Goal: Find specific page/section: Find specific page/section

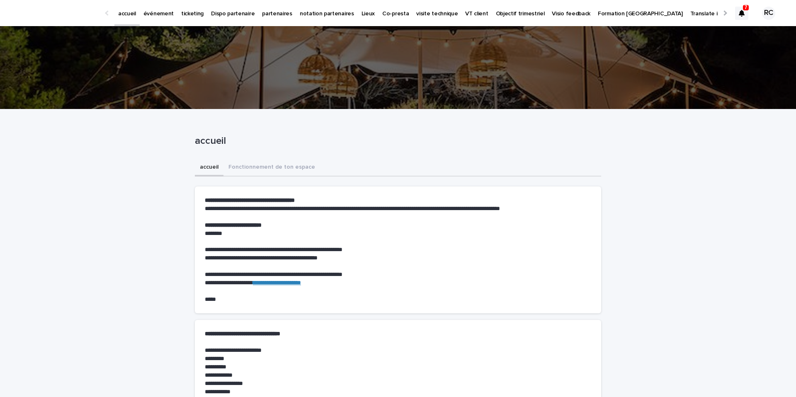
click at [162, 12] on p "événement" at bounding box center [158, 8] width 30 height 17
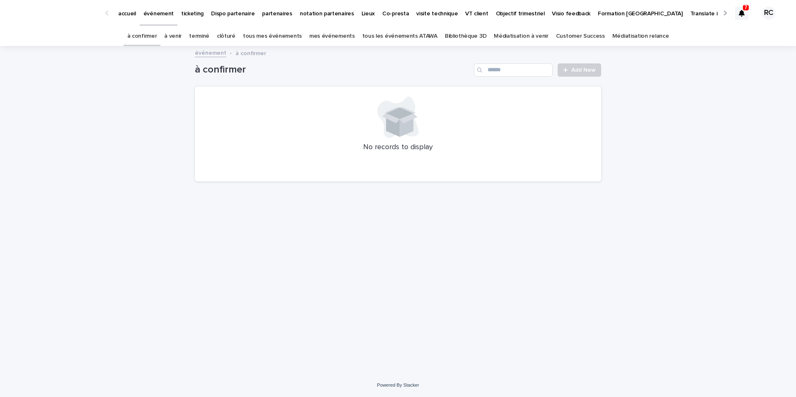
click at [404, 38] on link "tous les événements ATAWA" at bounding box center [399, 36] width 75 height 19
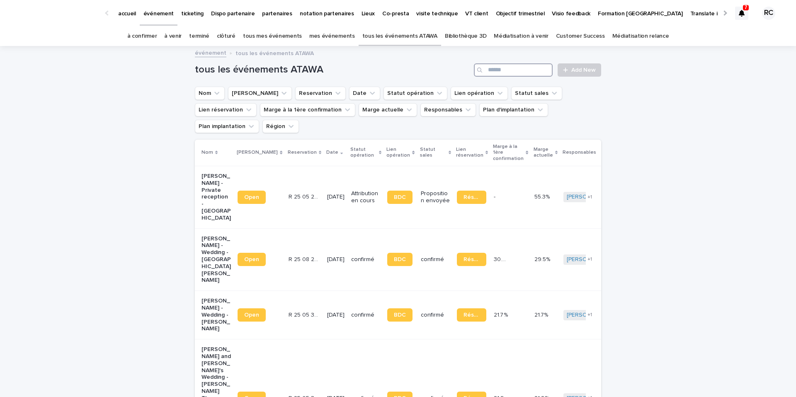
click at [520, 69] on input "Search" at bounding box center [513, 69] width 79 height 13
paste input "********"
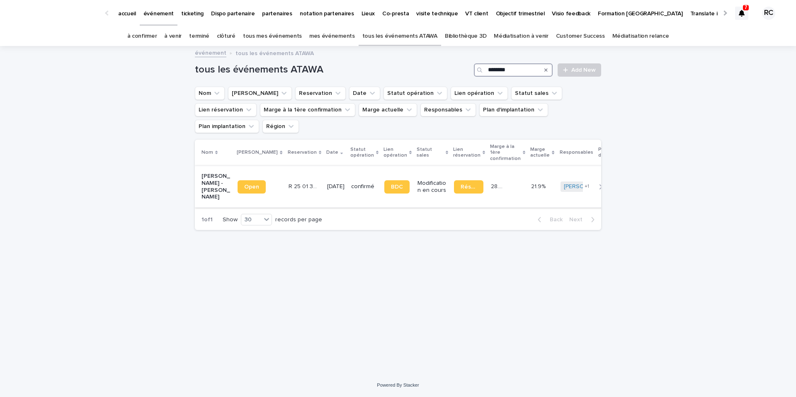
type input "********"
click at [214, 173] on p "[PERSON_NAME] - [PERSON_NAME]" at bounding box center [215, 187] width 29 height 28
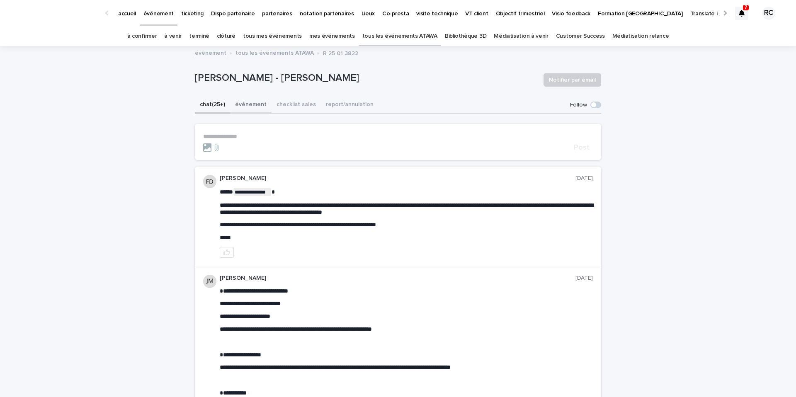
click at [247, 105] on button "événement" at bounding box center [250, 105] width 41 height 17
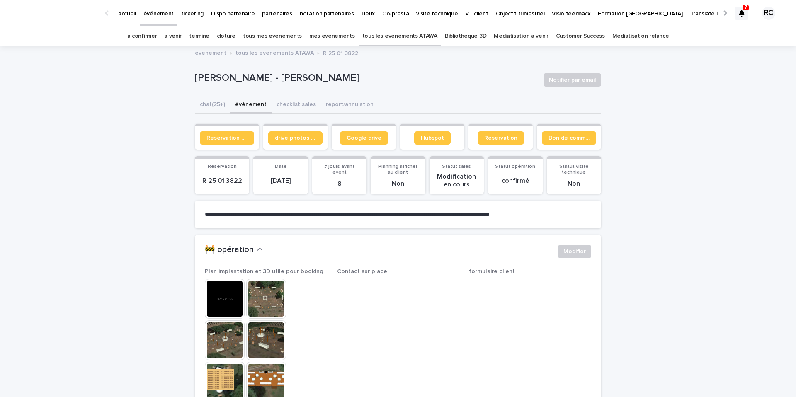
click at [564, 135] on span "Bon de commande" at bounding box center [569, 138] width 41 height 6
click at [509, 138] on span "Réservation" at bounding box center [500, 138] width 33 height 6
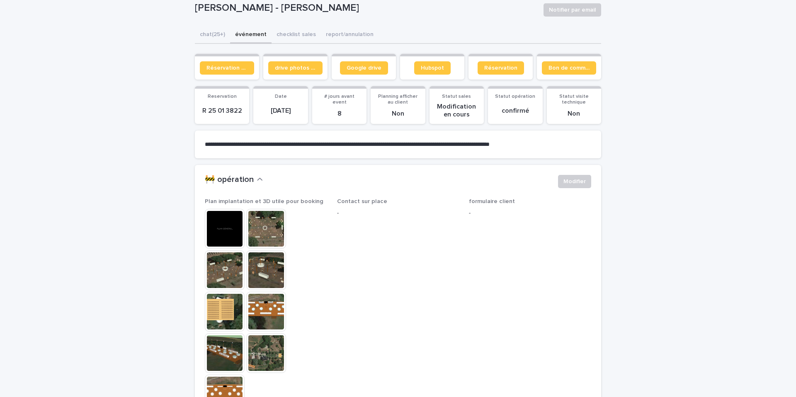
scroll to position [76, 0]
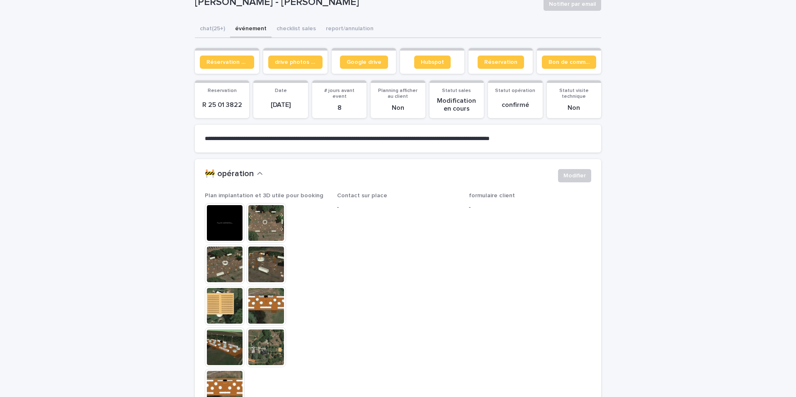
click at [228, 212] on img at bounding box center [225, 223] width 40 height 40
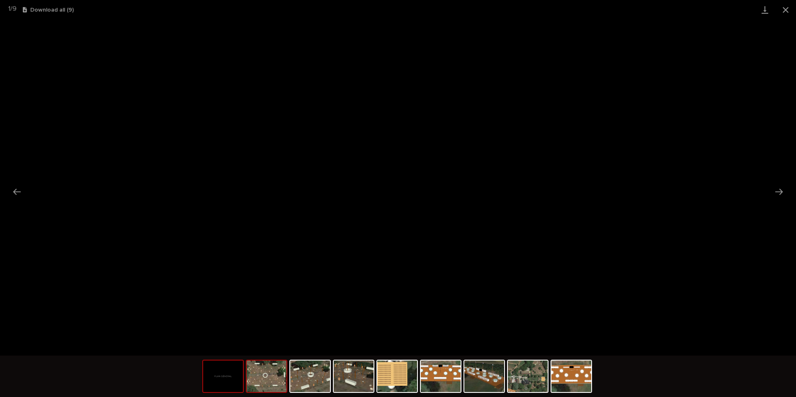
click at [265, 381] on img at bounding box center [267, 377] width 40 height 32
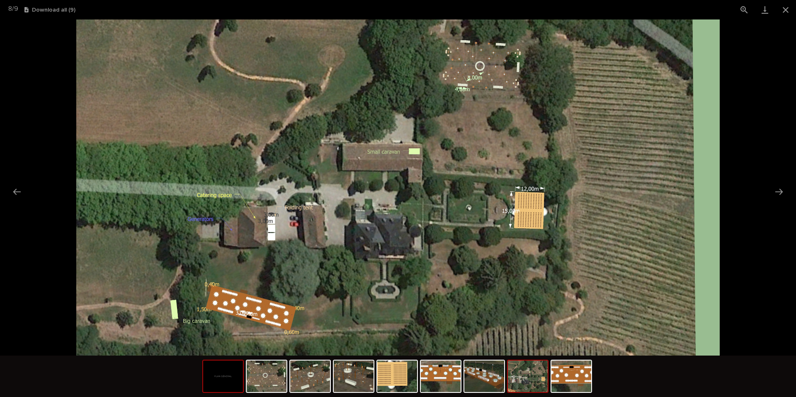
click at [221, 380] on img at bounding box center [223, 377] width 40 height 32
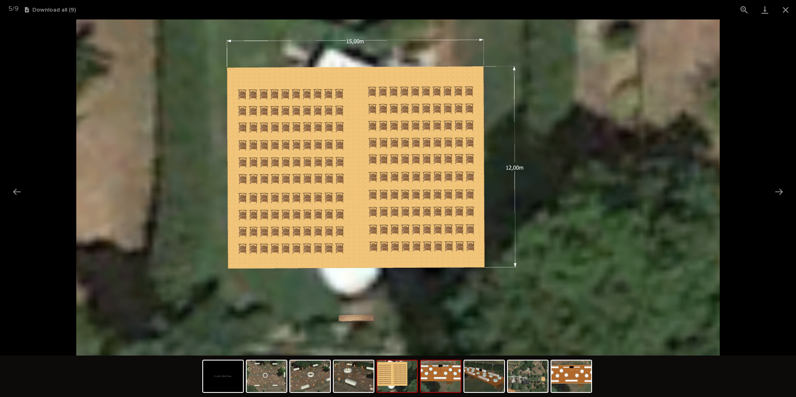
click at [443, 376] on img at bounding box center [441, 377] width 40 height 32
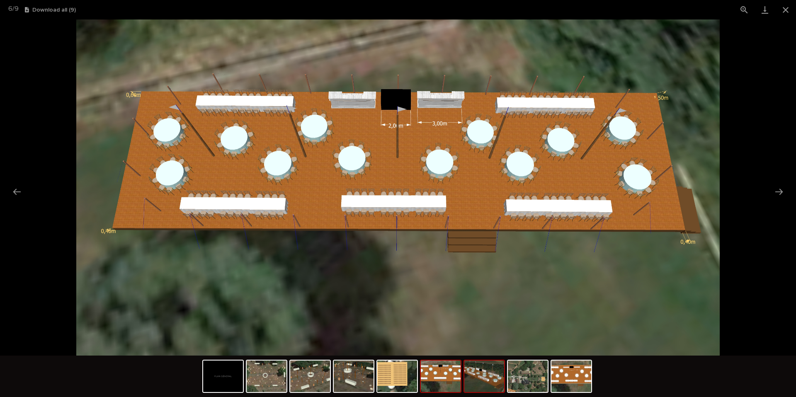
click at [490, 376] on img at bounding box center [484, 377] width 40 height 32
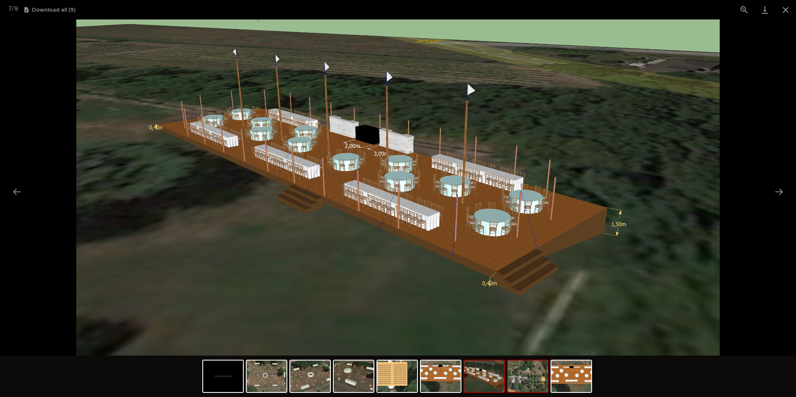
click at [527, 383] on img at bounding box center [528, 377] width 40 height 32
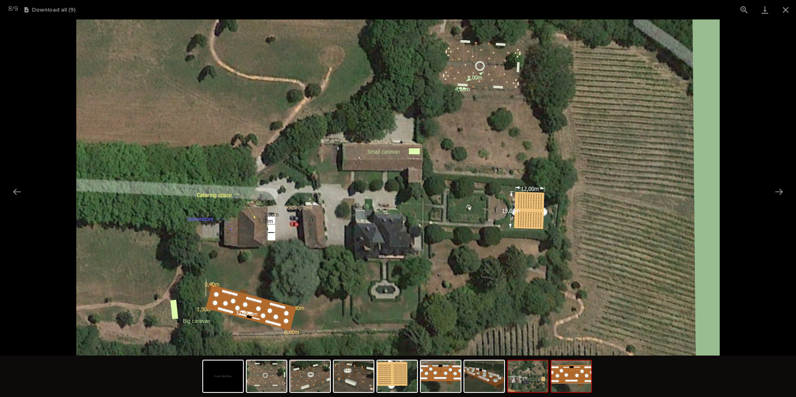
click at [558, 383] on img at bounding box center [571, 377] width 40 height 32
click at [323, 388] on img at bounding box center [310, 377] width 40 height 32
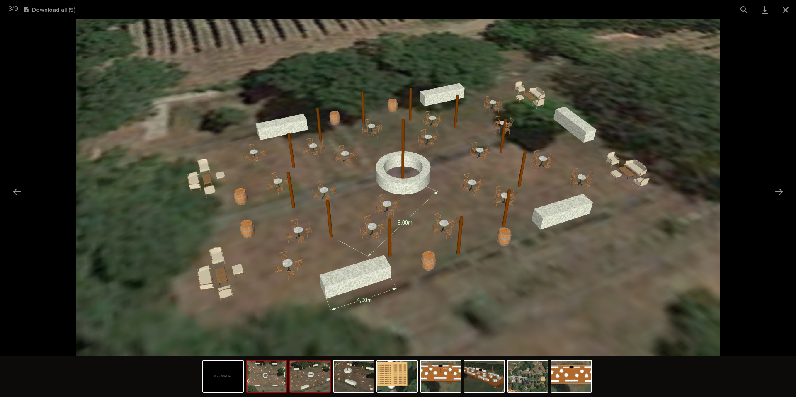
click at [269, 385] on img at bounding box center [267, 377] width 40 height 32
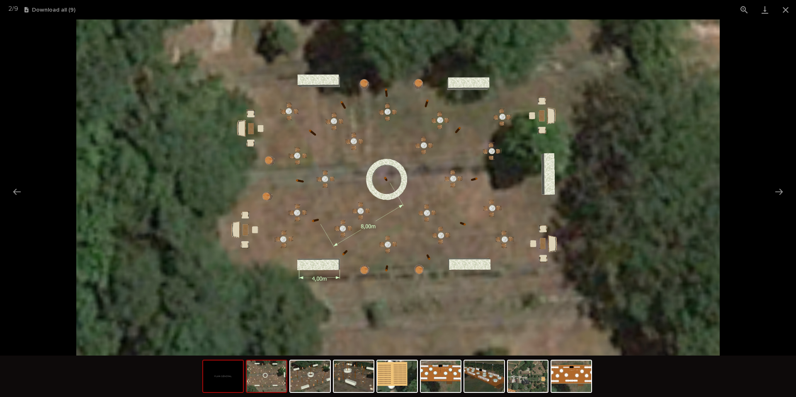
click at [229, 381] on img at bounding box center [223, 377] width 40 height 32
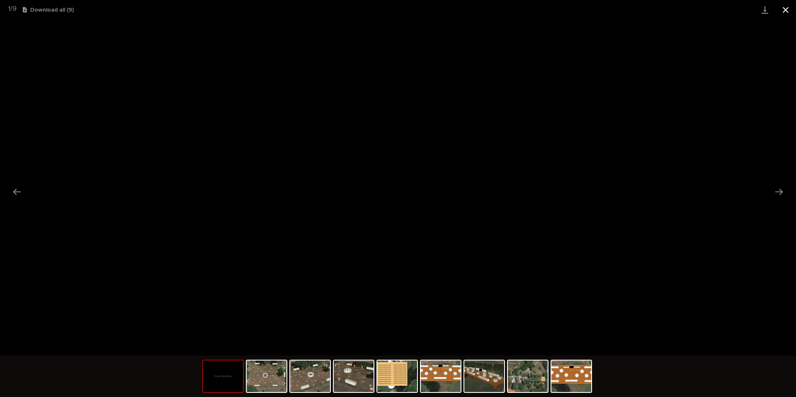
click at [787, 8] on button "Close gallery" at bounding box center [785, 9] width 21 height 19
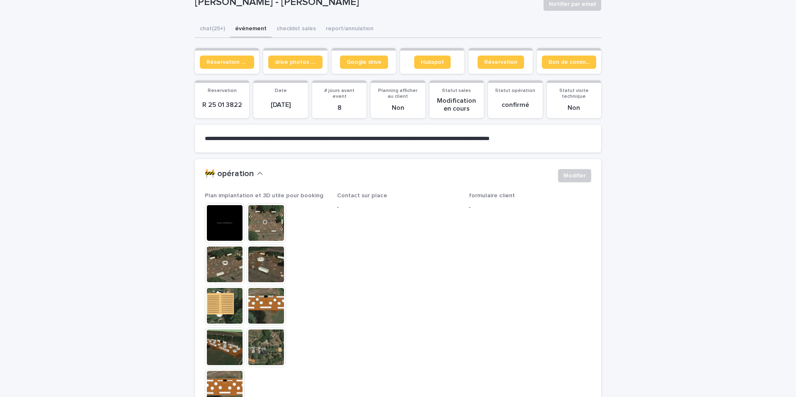
scroll to position [160, 0]
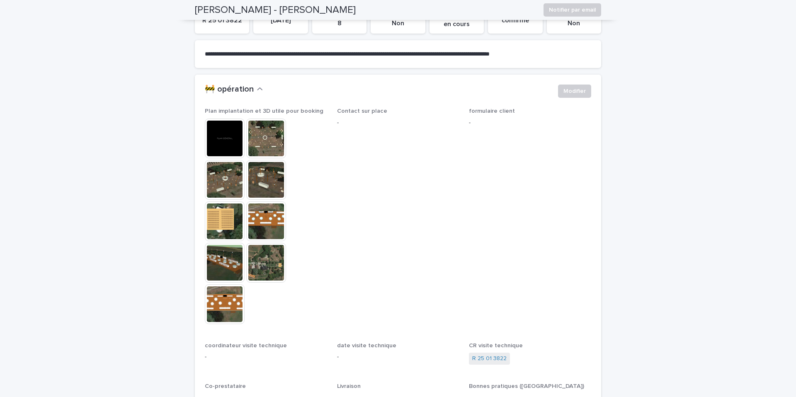
click at [218, 183] on img at bounding box center [225, 180] width 40 height 40
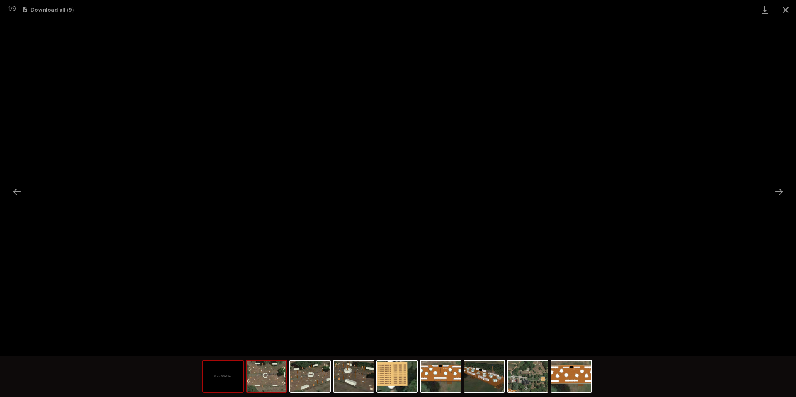
click at [269, 379] on img at bounding box center [267, 377] width 40 height 32
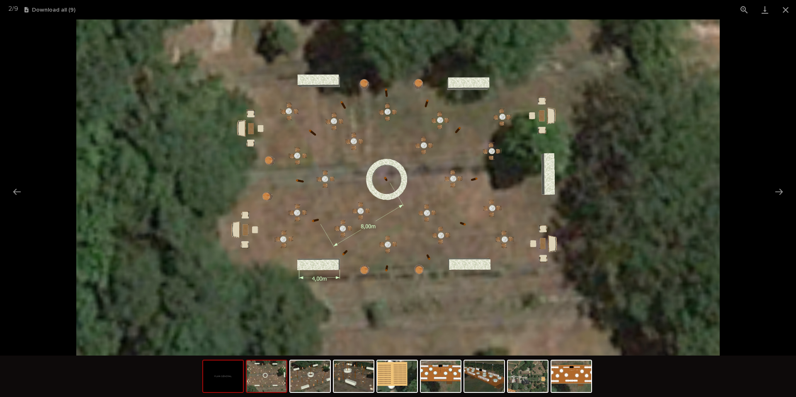
click at [227, 388] on img at bounding box center [223, 377] width 40 height 32
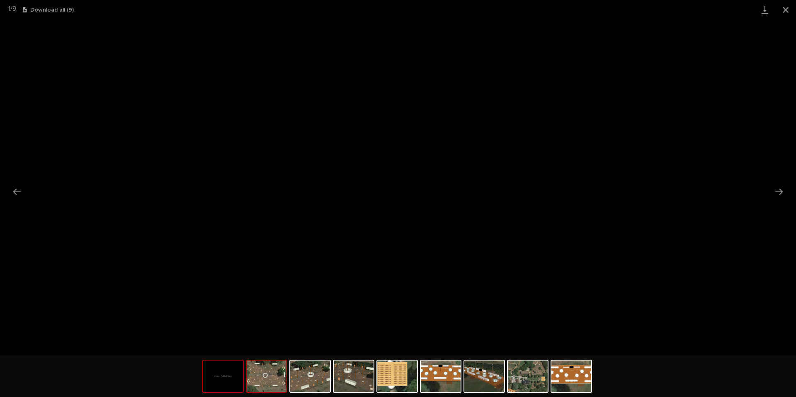
click at [275, 387] on img at bounding box center [267, 377] width 40 height 32
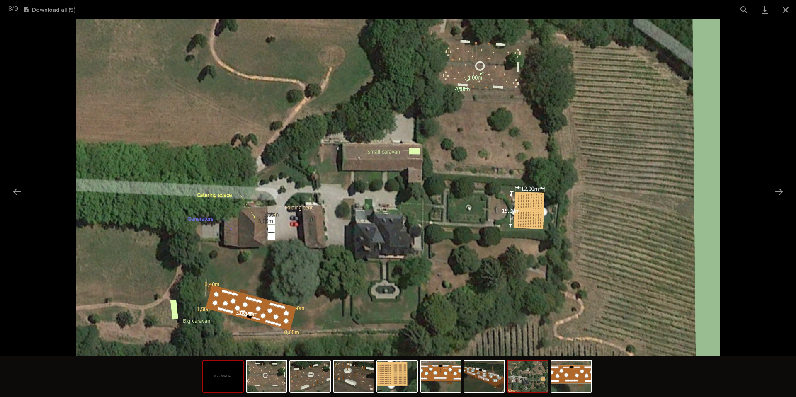
click at [226, 385] on img at bounding box center [223, 377] width 40 height 32
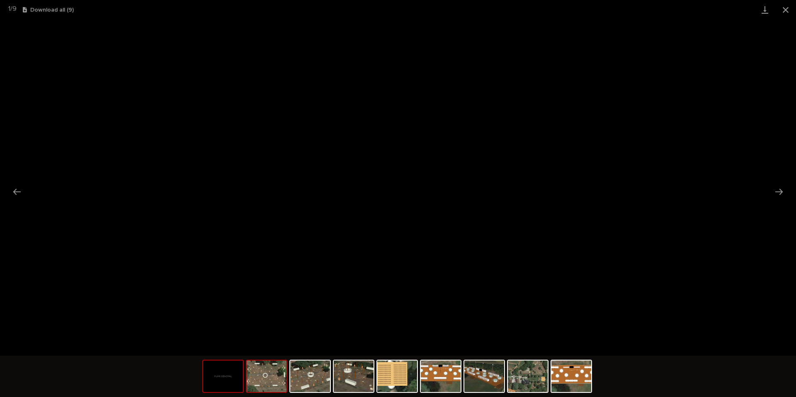
click at [262, 384] on img at bounding box center [267, 377] width 40 height 32
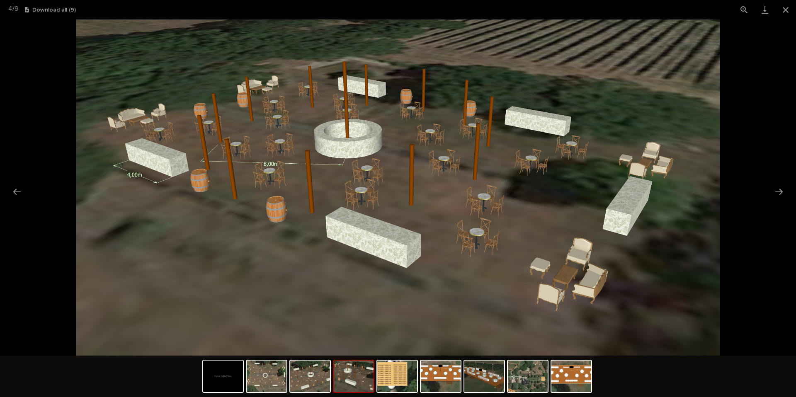
click at [676, 269] on img at bounding box center [398, 187] width 644 height 336
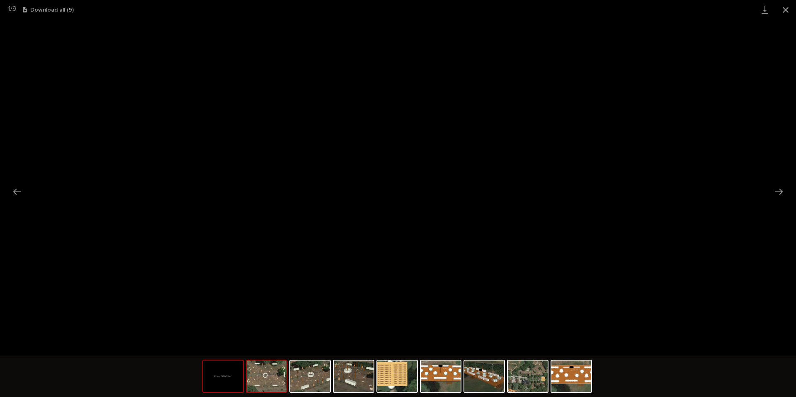
click at [278, 362] on img at bounding box center [267, 377] width 40 height 32
